Goal: Information Seeking & Learning: Learn about a topic

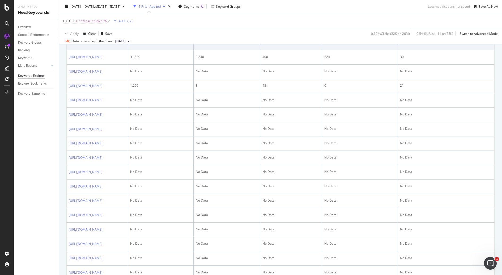
scroll to position [232, 0]
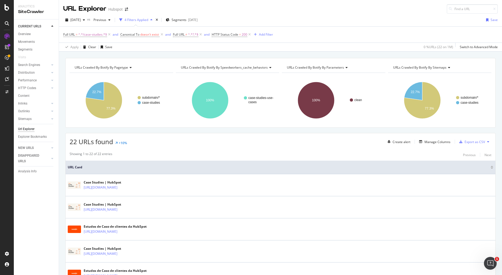
scroll to position [288, 0]
